Goal: Task Accomplishment & Management: Manage account settings

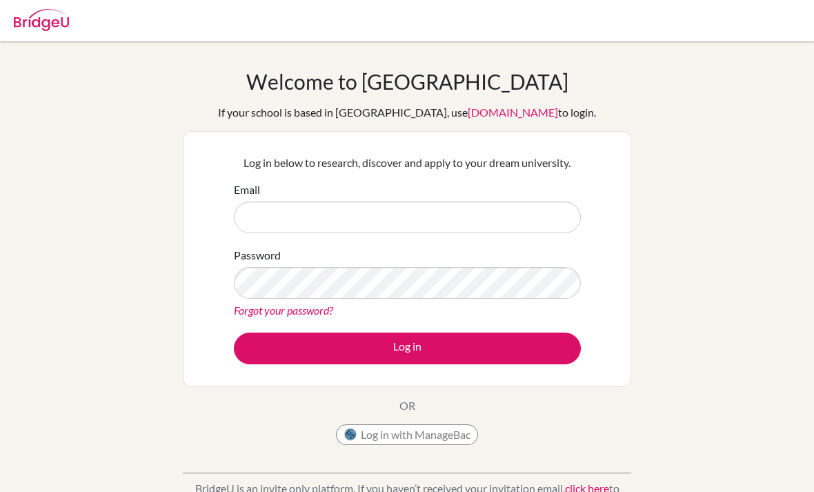
scroll to position [46, 0]
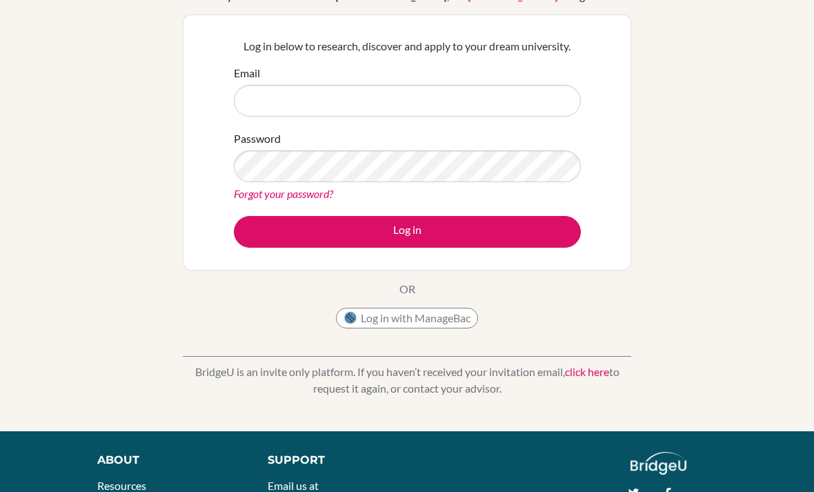
scroll to position [117, 0]
